Goal: Task Accomplishment & Management: Manage account settings

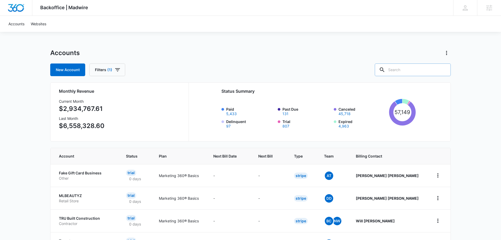
click at [417, 73] on input "text" at bounding box center [413, 69] width 76 height 13
type input "light beneath"
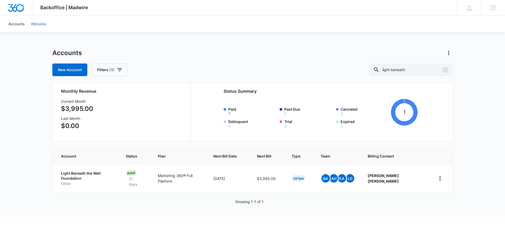
click at [49, 23] on link "Websites" at bounding box center [39, 24] width 22 height 16
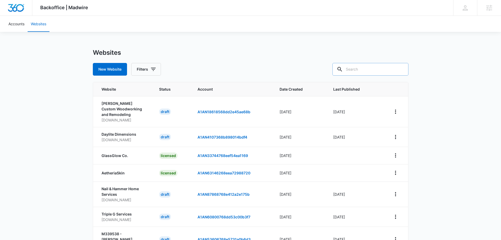
click at [374, 72] on input "text" at bounding box center [371, 69] width 76 height 13
type input "light beneath"
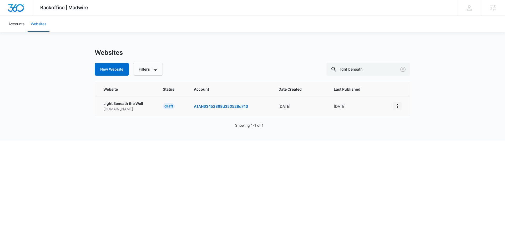
click at [396, 110] on button "View More" at bounding box center [397, 106] width 8 height 8
click at [419, 144] on div "Activate Draft" at bounding box center [416, 145] width 32 height 4
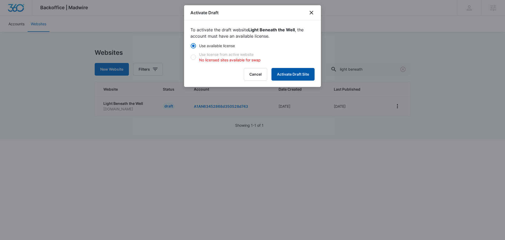
click at [292, 72] on button "Activate Draft Site" at bounding box center [293, 74] width 43 height 13
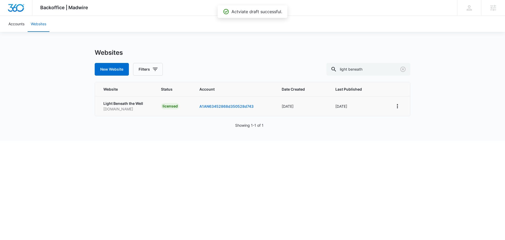
click at [223, 106] on link "A1AN63452868d350528d743" at bounding box center [227, 106] width 54 height 4
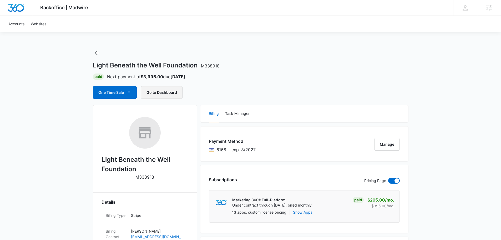
click at [157, 92] on button "Go to Dashboard" at bounding box center [162, 92] width 42 height 13
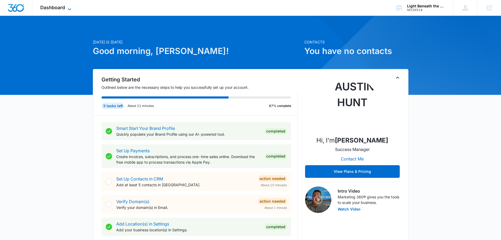
click at [63, 6] on span "Dashboard" at bounding box center [52, 8] width 25 height 6
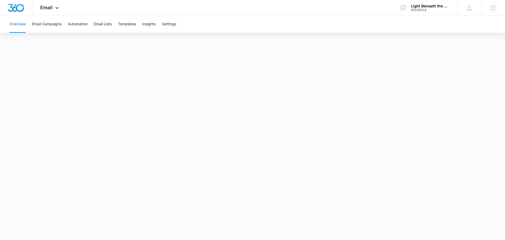
click at [184, 24] on div "Overview Email Campaigns Automation Email Lists Templates Insights Settings" at bounding box center [252, 24] width 493 height 17
click at [172, 26] on button "Settings" at bounding box center [169, 24] width 14 height 17
